Goal: Task Accomplishment & Management: Use online tool/utility

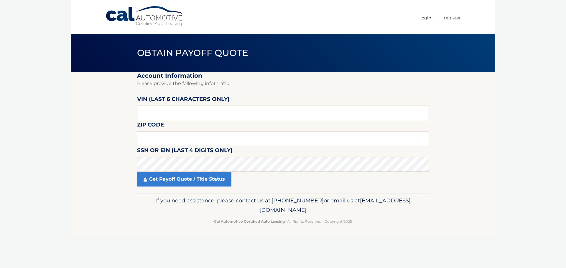
click at [235, 118] on input "text" at bounding box center [283, 113] width 292 height 15
type input "154545"
click at [209, 140] on input "text" at bounding box center [283, 138] width 292 height 15
type input "33319"
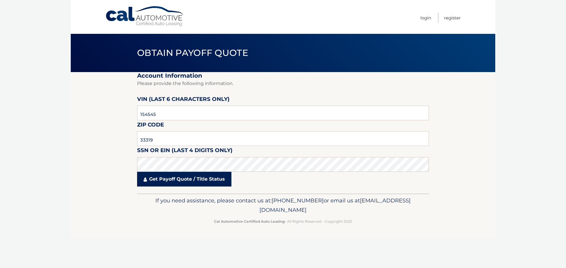
click at [192, 179] on link "Get Payoff Quote / Title Status" at bounding box center [184, 179] width 94 height 15
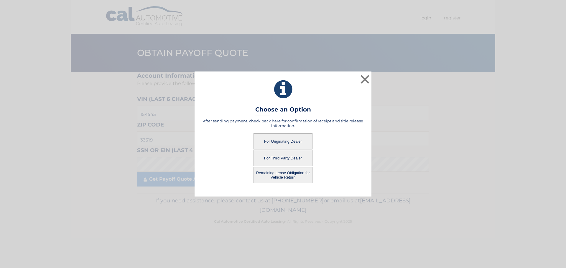
click at [281, 142] on button "For Originating Dealer" at bounding box center [282, 141] width 59 height 16
click at [292, 142] on button "For Originating Dealer" at bounding box center [282, 141] width 59 height 16
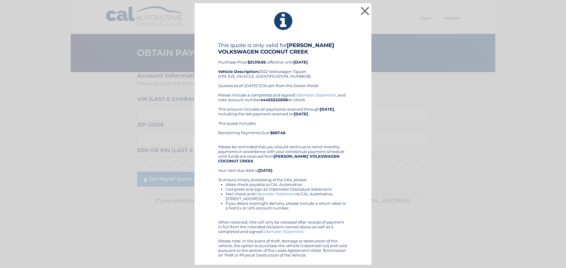
click at [323, 95] on link "Odometer Statement" at bounding box center [315, 95] width 42 height 5
click at [364, 13] on button "×" at bounding box center [365, 11] width 12 height 12
